Goal: Information Seeking & Learning: Learn about a topic

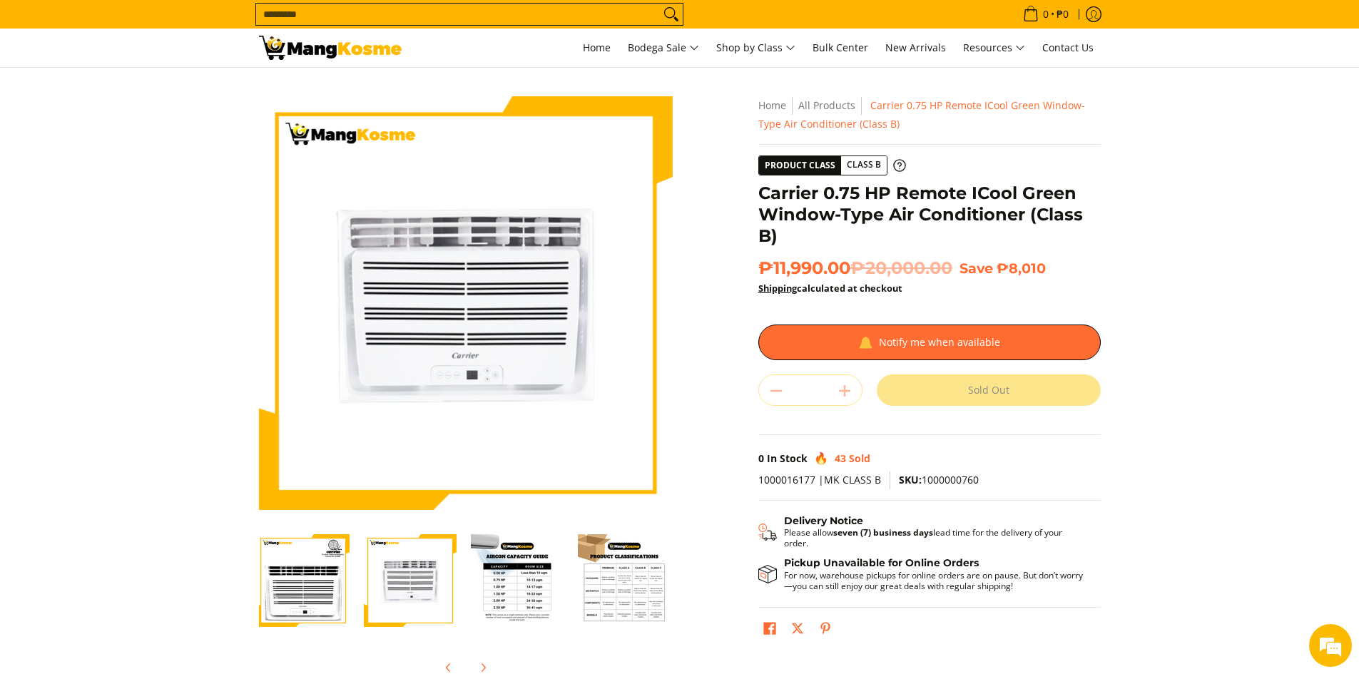
scroll to position [0, 4]
click at [280, 590] on img "Carrier 0.75 HP Remote ICool Green Window-Type Air Conditioner (Class B)-1" at bounding box center [301, 580] width 93 height 93
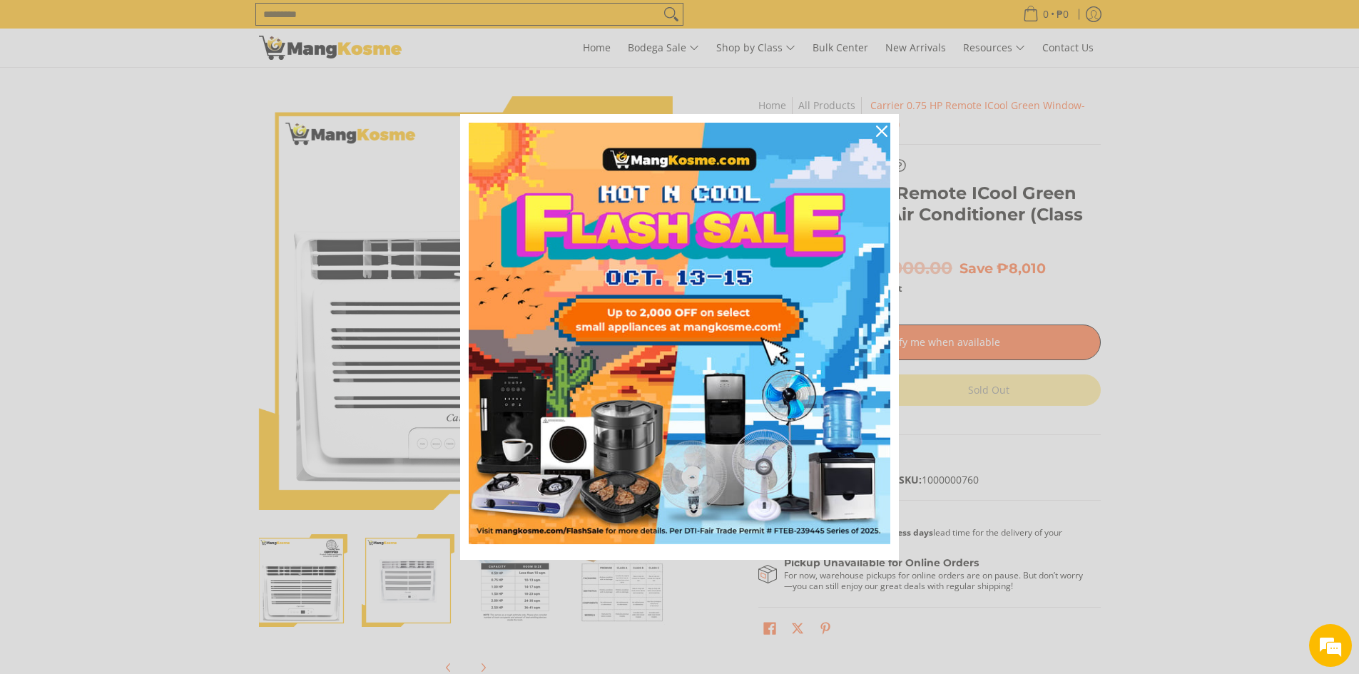
scroll to position [0, 0]
click at [881, 129] on icon "close icon" at bounding box center [881, 131] width 11 height 11
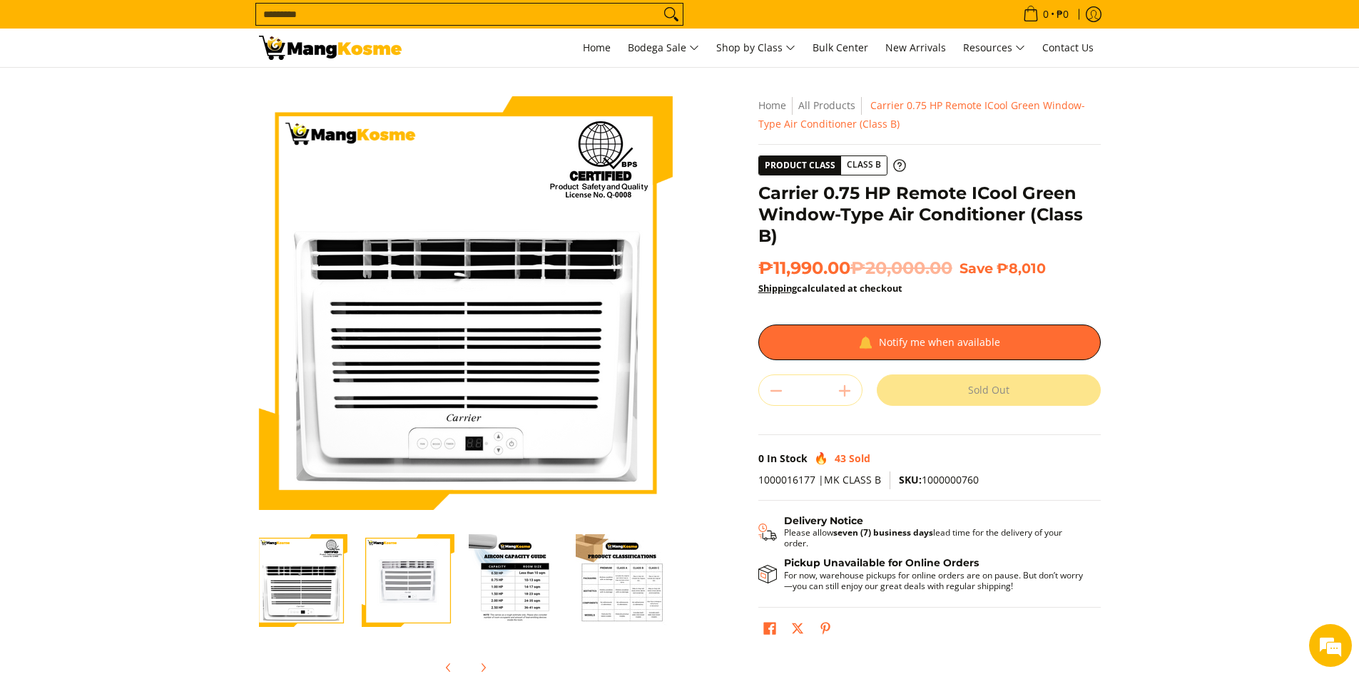
click at [426, 584] on img "carrier-.75hp-remote-icool-window-type-aircon-full-view-mang-kosme" at bounding box center [408, 580] width 93 height 93
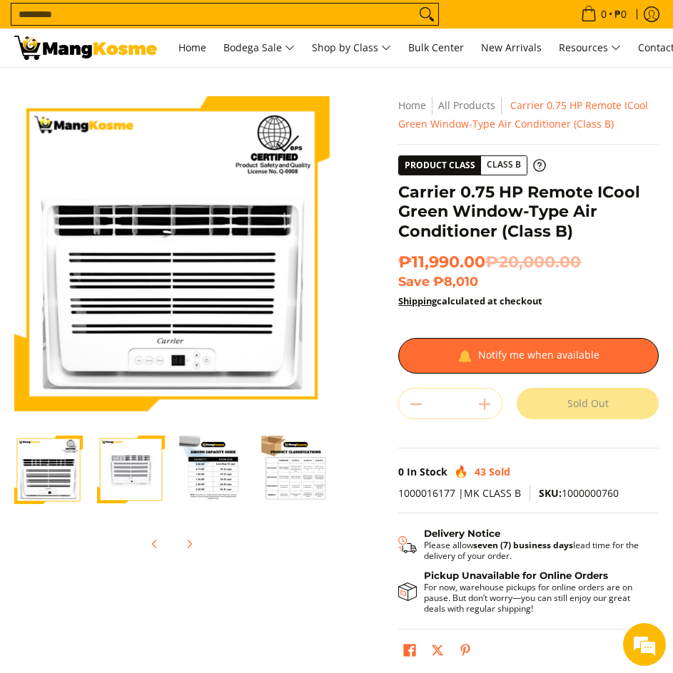
scroll to position [0, 2]
click at [72, 491] on img "Carrier 0.75 HP Remote ICool Green Window-Type Air Conditioner (Class B)-1" at bounding box center [46, 470] width 68 height 68
click at [50, 488] on img "Carrier 0.75 HP Remote ICool Green Window-Type Air Conditioner (Class B)-1" at bounding box center [46, 470] width 68 height 68
click at [104, 483] on img "carrier-.75hp-remote-icool-window-type-aircon-full-view-mang-kosme" at bounding box center [129, 470] width 68 height 68
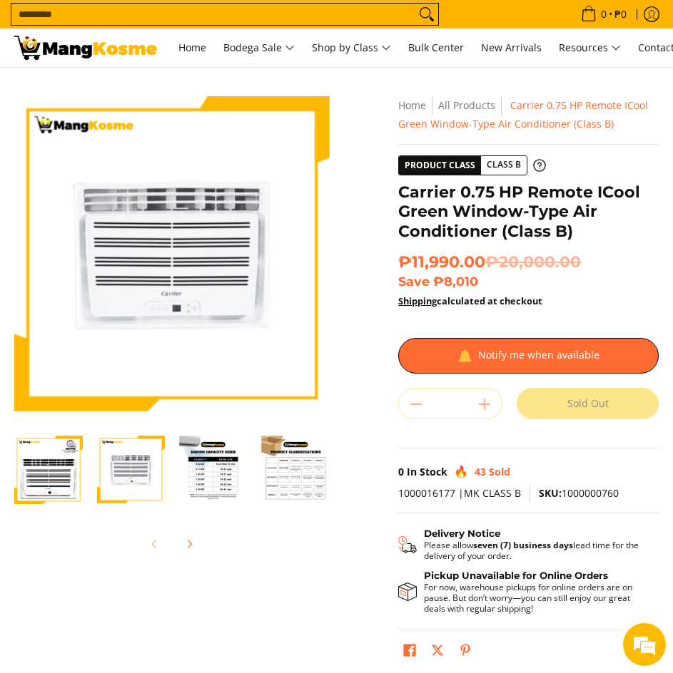
click at [53, 484] on img "Carrier 0.75 HP Remote ICool Green Window-Type Air Conditioner (Class B)-1" at bounding box center [48, 470] width 68 height 68
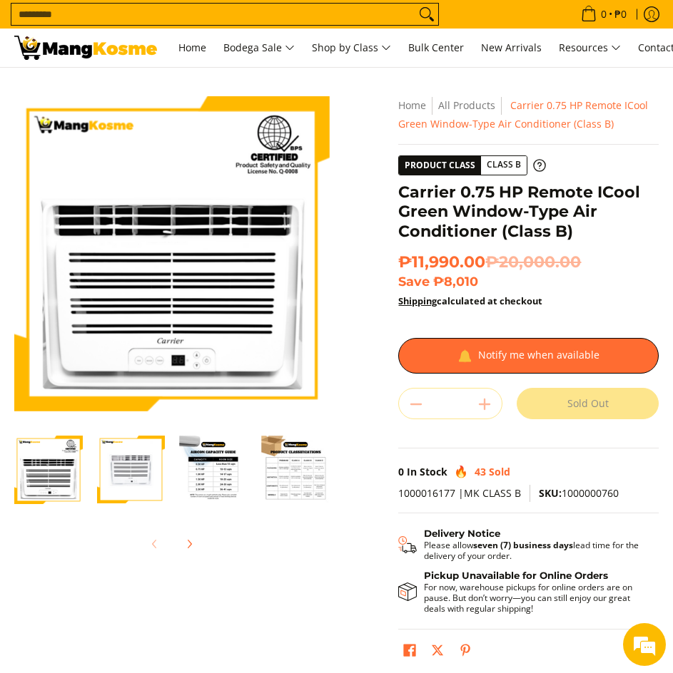
click at [100, 484] on img "carrier-.75hp-remote-icool-window-type-aircon-full-view-mang-kosme" at bounding box center [131, 470] width 68 height 68
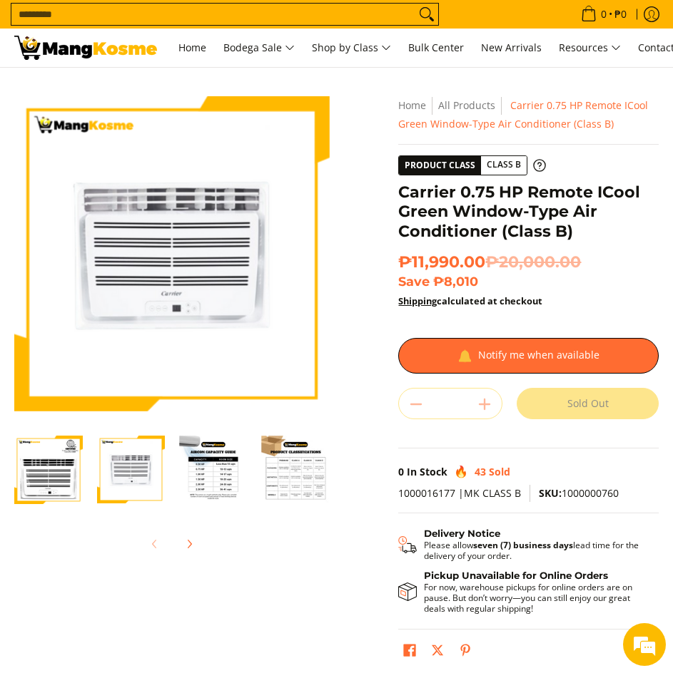
click at [57, 483] on img "Carrier 0.75 HP Remote ICool Green Window-Type Air Conditioner (Class B)-1" at bounding box center [48, 470] width 68 height 68
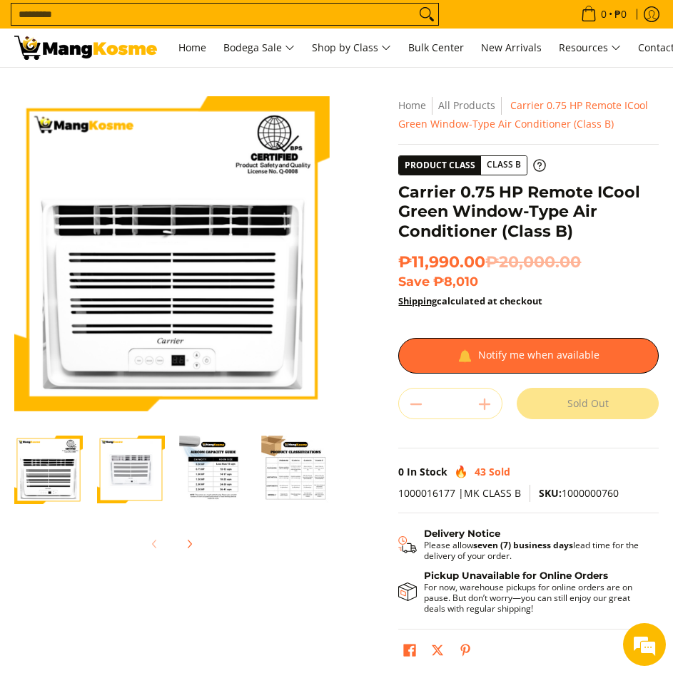
click at [98, 485] on img "carrier-.75hp-remote-icool-window-type-aircon-full-view-mang-kosme" at bounding box center [131, 470] width 68 height 68
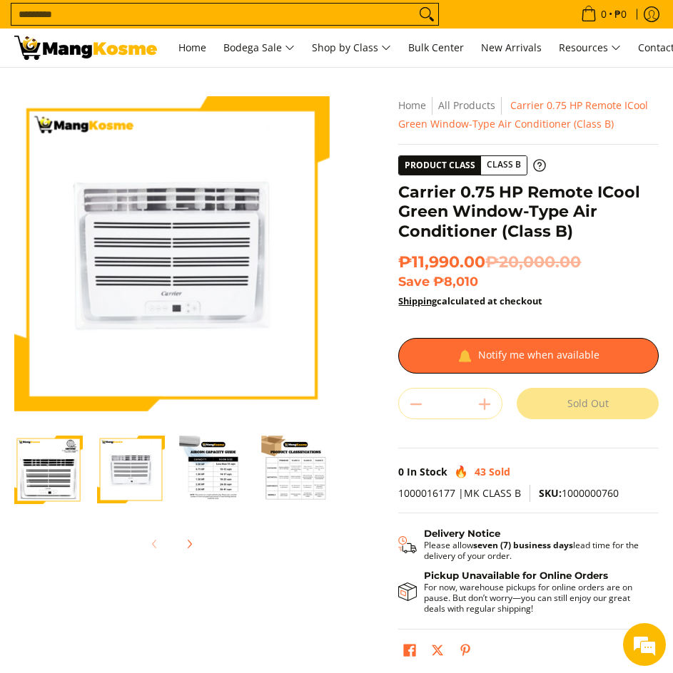
click at [71, 479] on img "Carrier 0.75 HP Remote ICool Green Window-Type Air Conditioner (Class B)-1" at bounding box center [48, 470] width 68 height 68
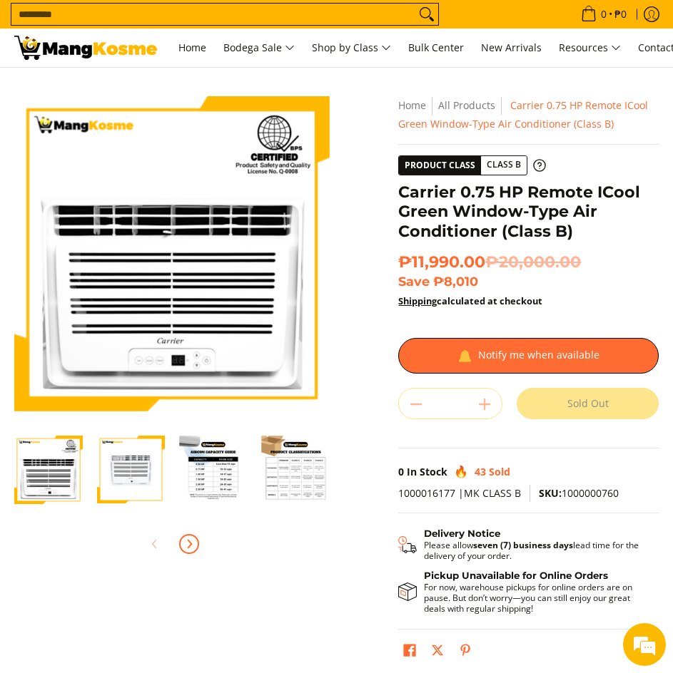
click at [199, 541] on button "Next" at bounding box center [188, 544] width 31 height 31
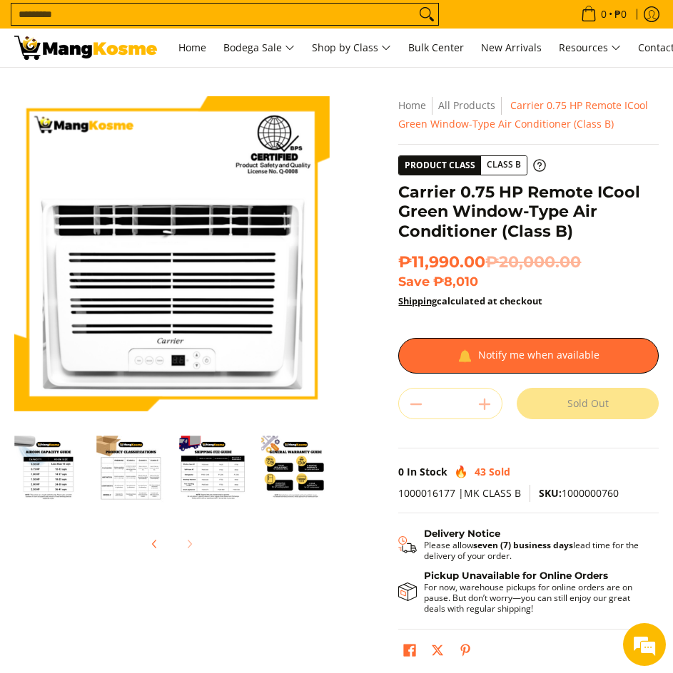
click at [198, 537] on div at bounding box center [171, 544] width 315 height 31
click at [197, 537] on div at bounding box center [171, 544] width 315 height 31
click at [196, 540] on div at bounding box center [171, 544] width 315 height 31
click at [196, 541] on div at bounding box center [171, 544] width 315 height 31
